Goal: Task Accomplishment & Management: Manage account settings

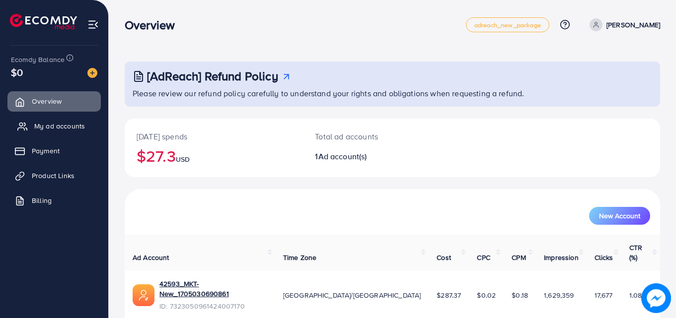
click at [79, 123] on span "My ad accounts" at bounding box center [59, 126] width 51 height 10
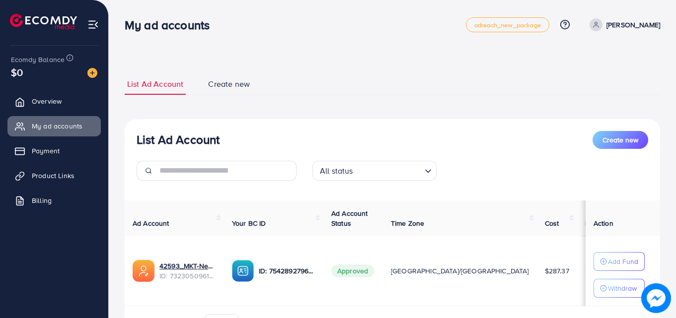
scroll to position [60, 0]
